Goal: Navigation & Orientation: Understand site structure

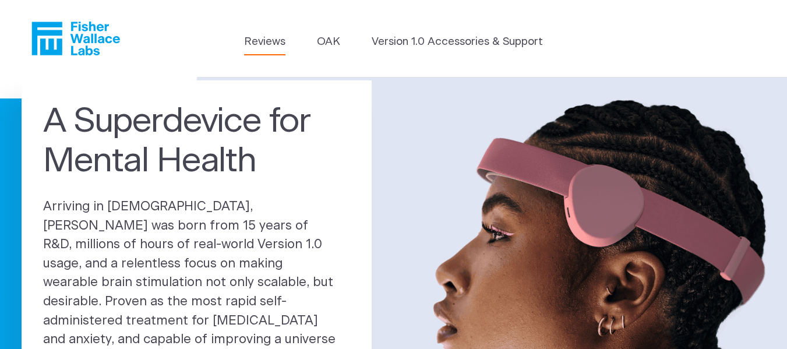
click at [257, 38] on link "Reviews" at bounding box center [264, 42] width 41 height 16
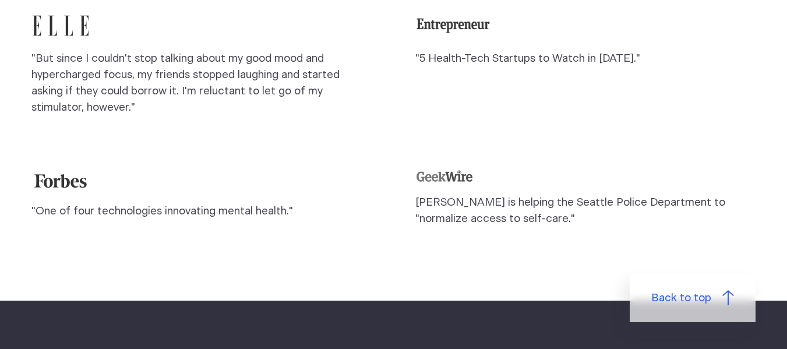
scroll to position [991, 0]
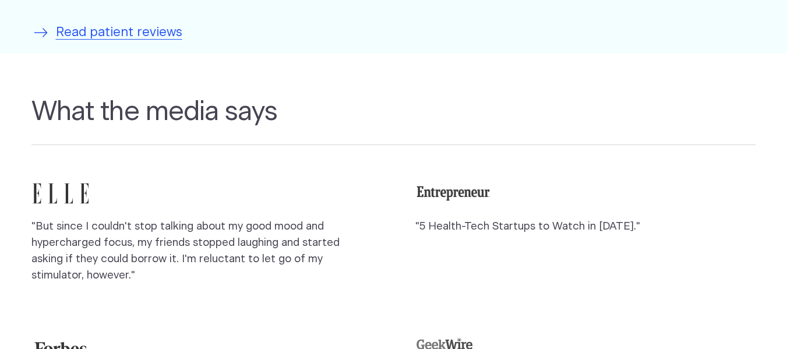
click at [151, 37] on span "Read patient reviews" at bounding box center [119, 32] width 126 height 19
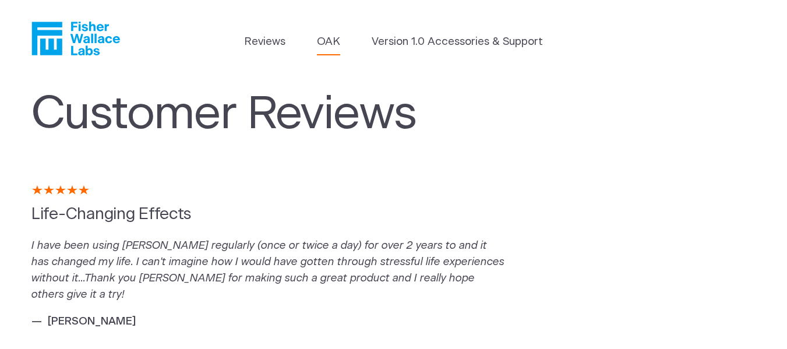
click at [330, 40] on link "OAK" at bounding box center [328, 42] width 23 height 16
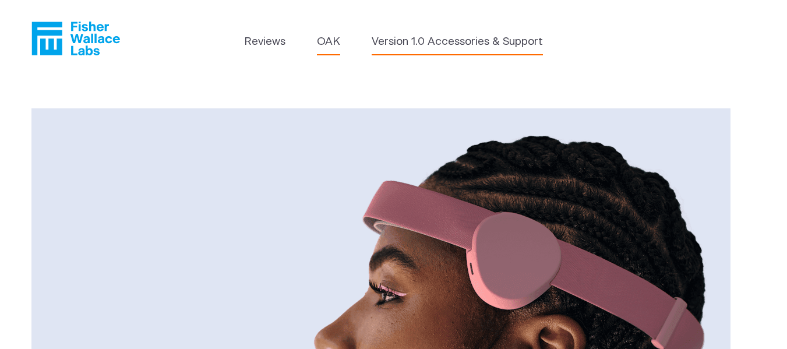
click at [418, 44] on link "Version 1.0 Accessories & Support" at bounding box center [457, 42] width 171 height 16
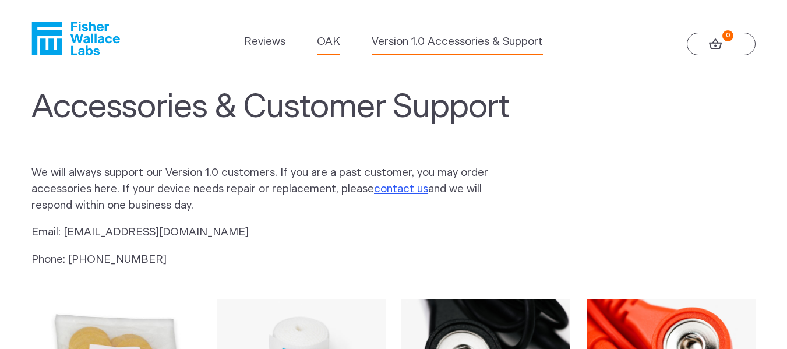
click at [322, 46] on link "OAK" at bounding box center [328, 42] width 23 height 16
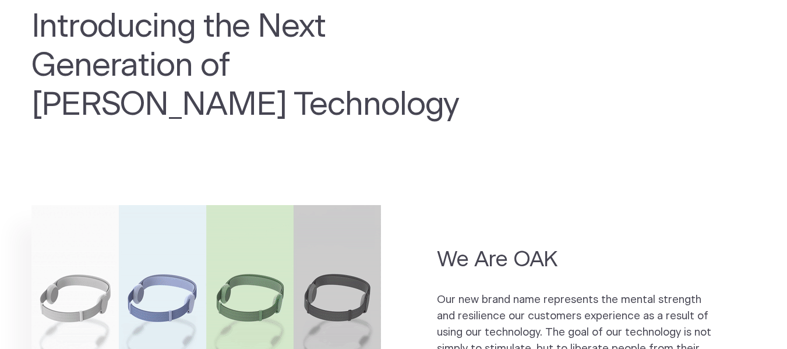
scroll to position [466, 0]
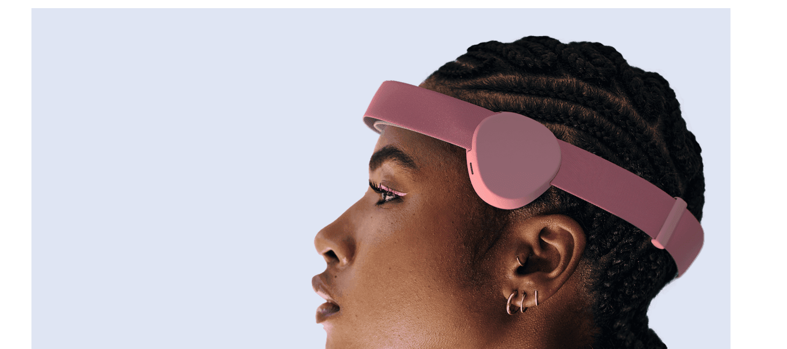
scroll to position [0, 0]
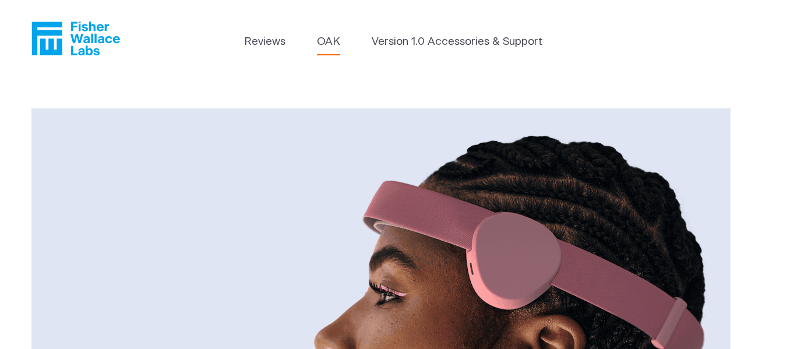
click at [78, 43] on icon "Fisher Wallace" at bounding box center [75, 39] width 89 height 34
